Goal: Transaction & Acquisition: Purchase product/service

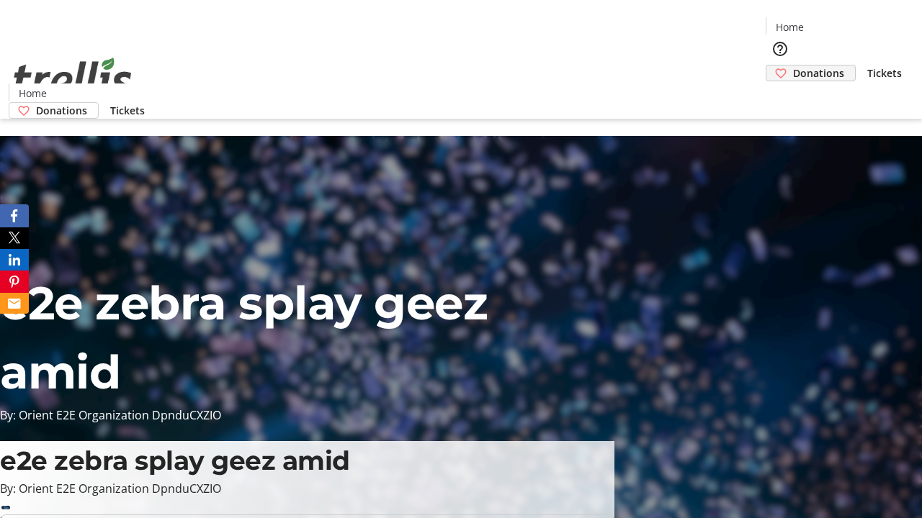
click at [793, 66] on span "Donations" at bounding box center [818, 73] width 51 height 15
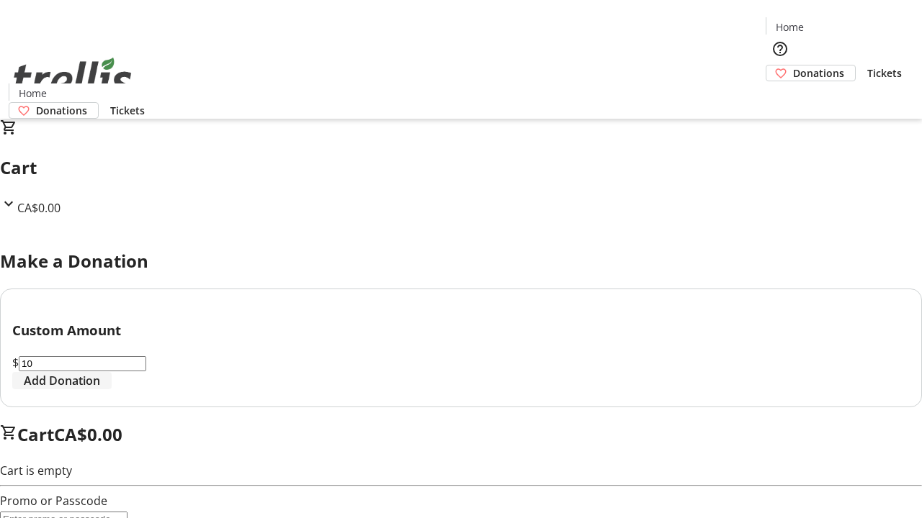
click at [100, 390] on span "Add Donation" at bounding box center [62, 380] width 76 height 17
